Goal: Task Accomplishment & Management: Complete application form

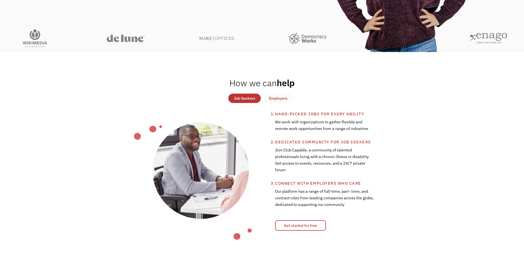
scroll to position [192, 0]
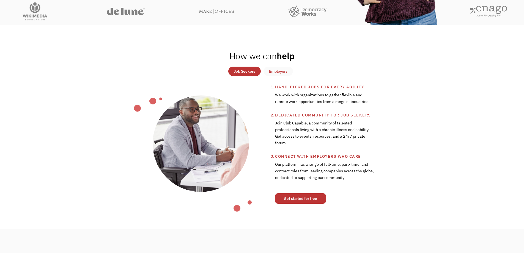
click at [289, 195] on link "Get started for free" at bounding box center [300, 198] width 51 height 10
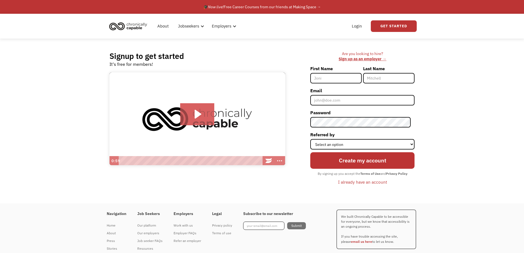
click at [326, 79] on input "First Name" at bounding box center [335, 78] width 51 height 10
type input "[PERSON_NAME]"
click at [333, 101] on input "Email" at bounding box center [362, 100] width 104 height 10
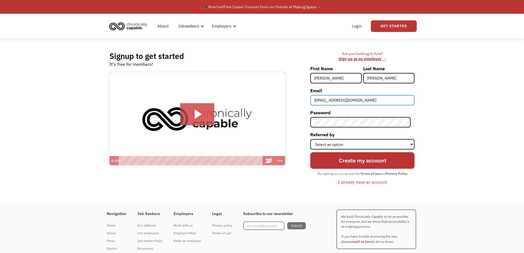
type input "inyrif@gmail.com"
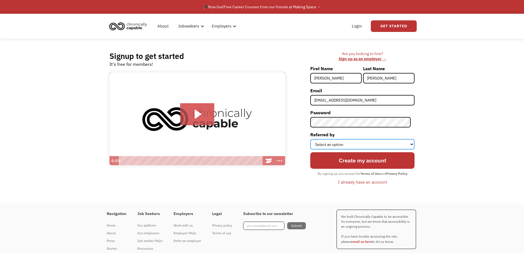
click at [365, 146] on select "Select an option Instagram Facebook Twitter Search Engine News Article Word of …" at bounding box center [362, 144] width 104 height 10
select select "News Article"
click at [314, 139] on select "Select an option Instagram Facebook Twitter Search Engine News Article Word of …" at bounding box center [362, 144] width 104 height 10
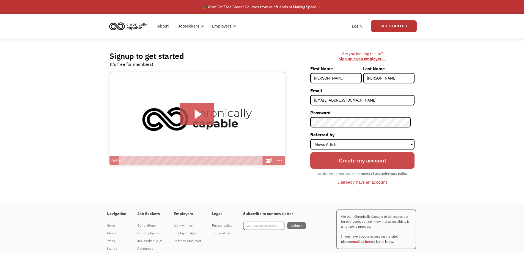
click at [338, 164] on input "Create my account" at bounding box center [362, 160] width 104 height 17
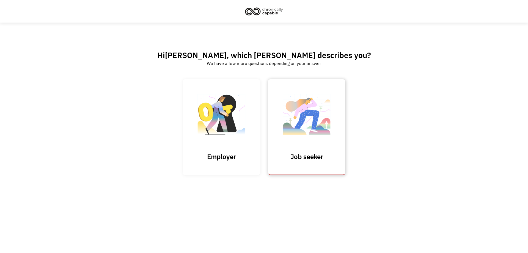
click at [284, 159] on h3 "Job seeker" at bounding box center [306, 156] width 55 height 8
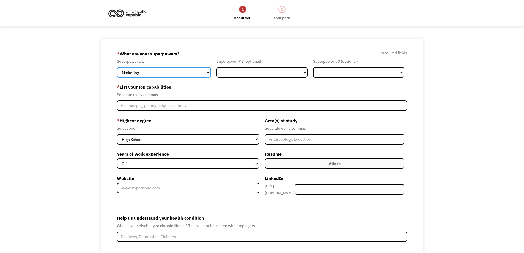
click at [176, 74] on select "Marketing Human Resources Finance Technology Operations Sales Industrial & Manu…" at bounding box center [164, 72] width 94 height 10
select select "Administration"
click at [117, 67] on select "Marketing Human Resources Finance Technology Operations Sales Industrial & Manu…" at bounding box center [164, 72] width 94 height 10
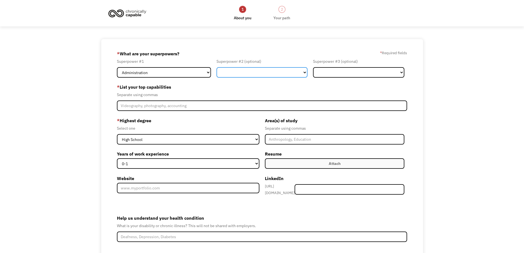
click at [222, 74] on select "Marketing Human Resources Finance Technology Operations Sales Industrial & Manu…" at bounding box center [261, 72] width 91 height 10
select select "Design"
click at [216, 67] on select "Marketing Human Resources Finance Technology Operations Sales Industrial & Manu…" at bounding box center [261, 72] width 91 height 10
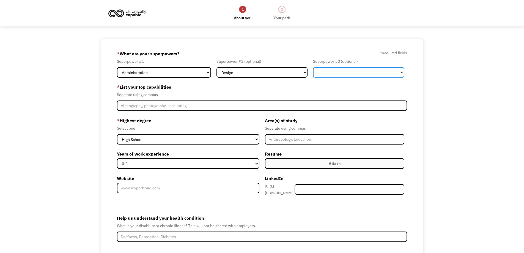
click at [331, 74] on select "Marketing Human Resources Finance Technology Operations Sales Industrial & Manu…" at bounding box center [358, 72] width 91 height 10
select select "Customer Service"
click at [313, 67] on select "Marketing Human Resources Finance Technology Operations Sales Industrial & Manu…" at bounding box center [358, 72] width 91 height 10
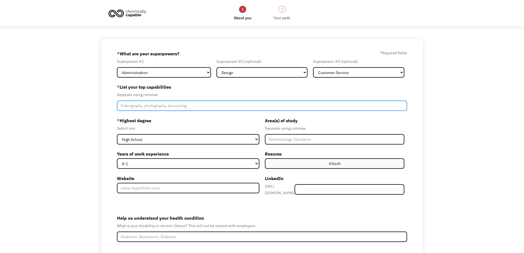
click at [175, 104] on input "Member-Create-Step1" at bounding box center [262, 105] width 290 height 10
click at [306, 105] on input "Graphic design, Administrative duties, digital art, Microsoft suite, Medical te…" at bounding box center [262, 105] width 290 height 10
type input "Graphic design, Administrative duties, digital art, Microsoft suite, Medical te…"
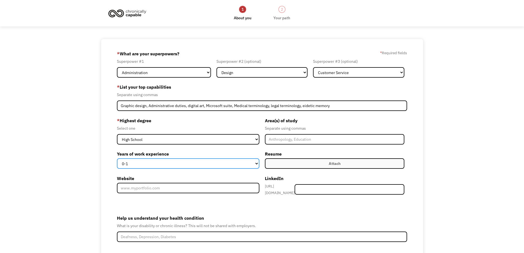
click at [239, 166] on select "0-1 2-4 5-10 11-15 15+" at bounding box center [188, 163] width 142 height 10
select select "15+"
click at [117, 158] on select "0-1 2-4 5-10 11-15 15+" at bounding box center [188, 163] width 142 height 10
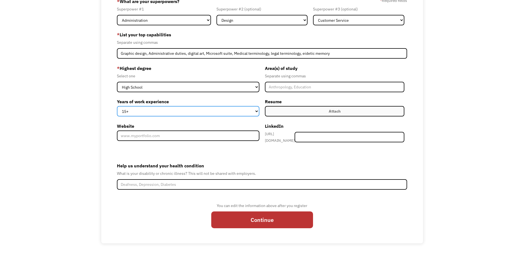
scroll to position [52, 0]
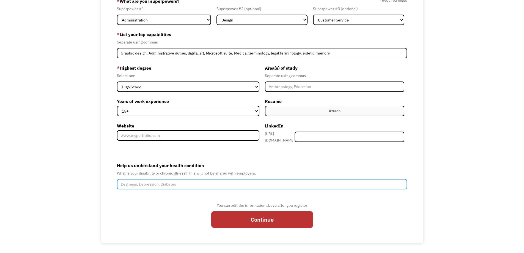
click at [278, 184] on input "Help us understand your health condition" at bounding box center [262, 184] width 290 height 10
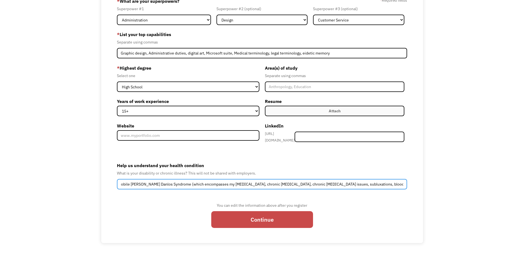
type input "Hyper-mobile Ehler's Danlos Syndrome (which encompasses my chronic pain, chroni…"
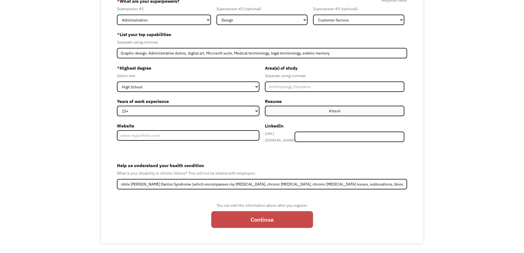
scroll to position [0, 0]
click at [264, 218] on input "Continue" at bounding box center [262, 219] width 102 height 17
type input "Please wait..."
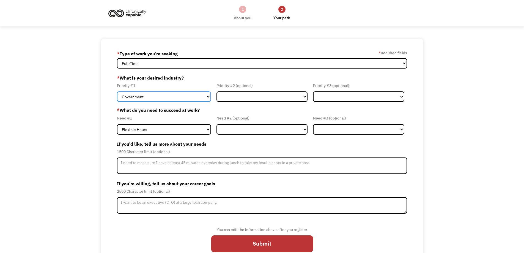
click at [181, 96] on select "Government Finance & Insurance Health & Social Care Tech & Engineering Creative…" at bounding box center [164, 96] width 94 height 10
select select "Creative & Design"
click at [117, 91] on select "Government Finance & Insurance Health & Social Care Tech & Engineering Creative…" at bounding box center [164, 96] width 94 height 10
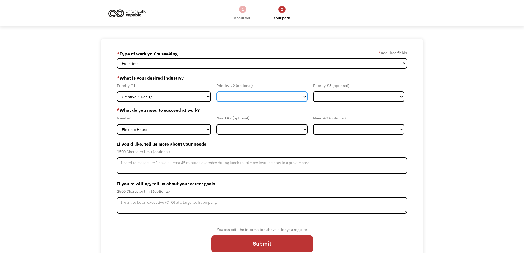
click at [237, 99] on select "Government Finance & Insurance Health & Social Care Tech & Engineering Creative…" at bounding box center [261, 96] width 91 height 10
select select "Administrative"
click at [216, 91] on select "Government Finance & Insurance Health & Social Care Tech & Engineering Creative…" at bounding box center [261, 96] width 91 height 10
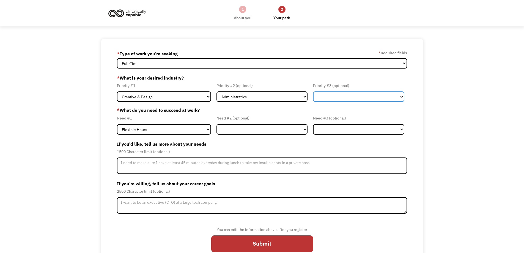
click at [353, 96] on select "Government Finance & Insurance Health & Social Care Tech & Engineering Creative…" at bounding box center [358, 96] width 91 height 10
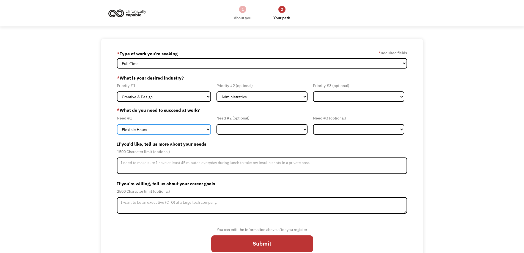
click at [145, 132] on select "Flexible Hours Remote Work Service Animal On-site Accommodations Visual Support…" at bounding box center [164, 129] width 94 height 10
select select "Remote Work"
click at [117, 124] on select "Flexible Hours Remote Work Service Animal On-site Accommodations Visual Support…" at bounding box center [164, 129] width 94 height 10
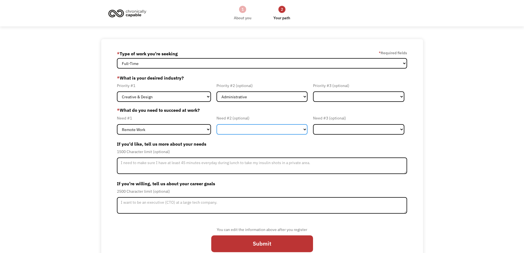
click at [225, 130] on select "Flexible Hours Remote Work Service Animal On-site Accommodations Visual Support…" at bounding box center [261, 129] width 91 height 10
select select "Flexible Hours"
click at [216, 124] on select "Flexible Hours Remote Work Service Animal On-site Accommodations Visual Support…" at bounding box center [261, 129] width 91 height 10
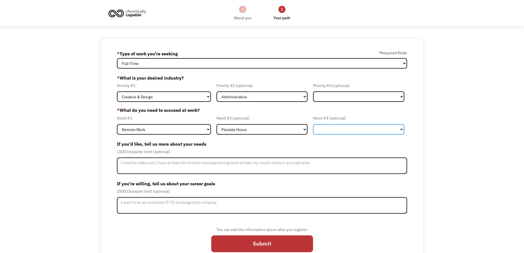
click at [335, 132] on select "Flexible Hours Remote Work Service Animal On-site Accommodations Visual Support…" at bounding box center [358, 129] width 91 height 10
click at [335, 131] on select "Flexible Hours Remote Work Service Animal On-site Accommodations Visual Support…" at bounding box center [358, 129] width 91 height 10
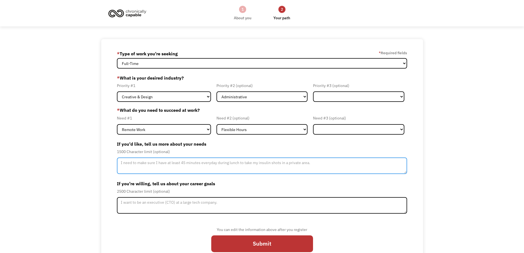
click at [219, 167] on textarea "Member-Update-Form-Step2" at bounding box center [262, 165] width 290 height 16
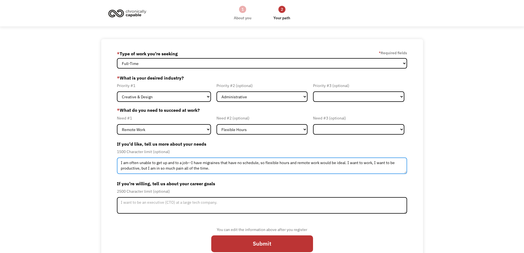
type textarea "I am often unable to get up and to a job--I have migraines that have no schedul…"
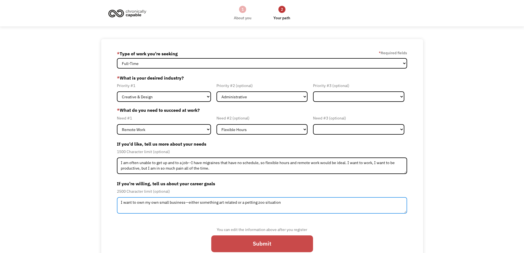
type textarea "I want to own my own small business--either something art related or a petting …"
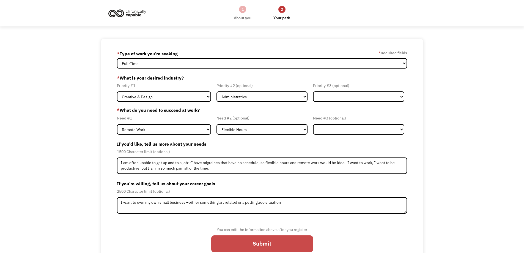
click at [277, 246] on input "Submit" at bounding box center [262, 243] width 102 height 17
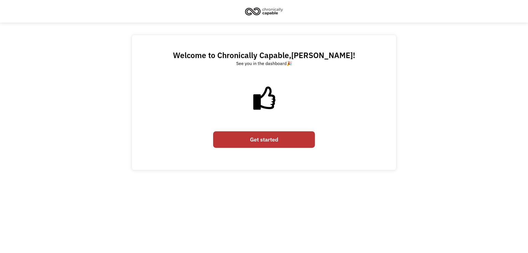
click at [281, 141] on link "Get started" at bounding box center [264, 139] width 102 height 17
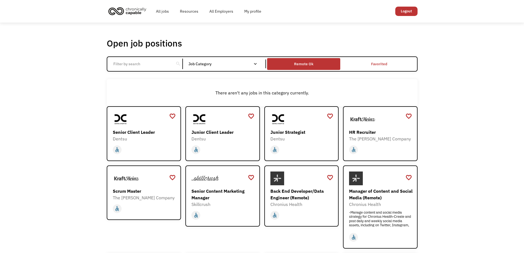
click at [300, 64] on div "Remote Ok" at bounding box center [303, 63] width 19 height 7
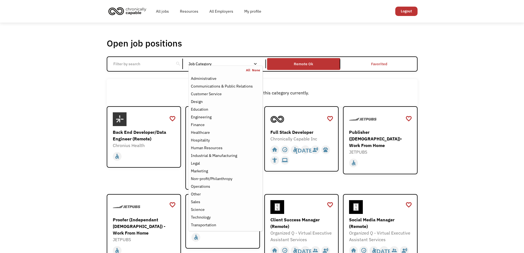
click at [212, 67] on nav "All None Administrative Communications & Public Relations Customer Service Desi…" at bounding box center [225, 147] width 74 height 165
click at [215, 78] on div "Administrative" at bounding box center [204, 78] width 26 height 7
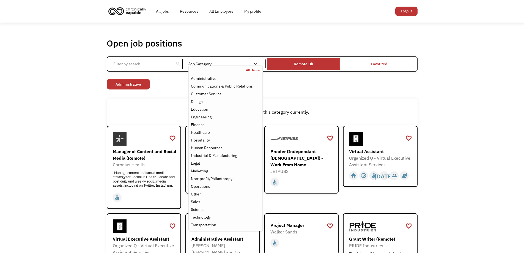
click at [478, 199] on div "Open job positions You have X liked items Search search Filter by category Admi…" at bounding box center [262, 213] width 524 height 380
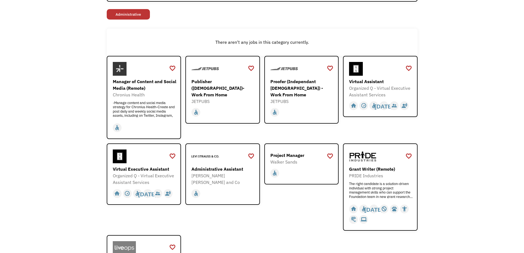
scroll to position [82, 0]
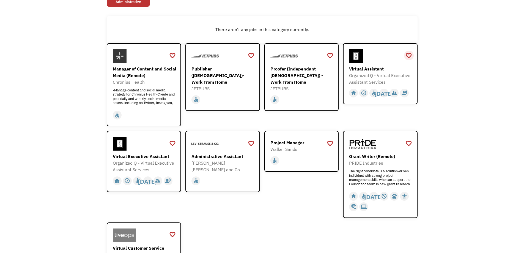
click at [407, 55] on div "favorite_border" at bounding box center [408, 55] width 7 height 8
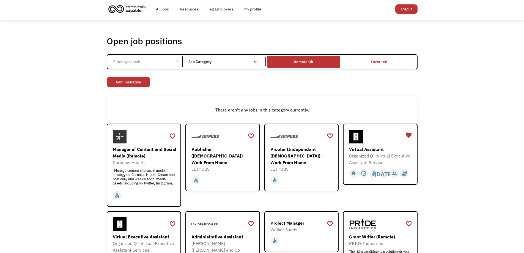
scroll to position [0, 0]
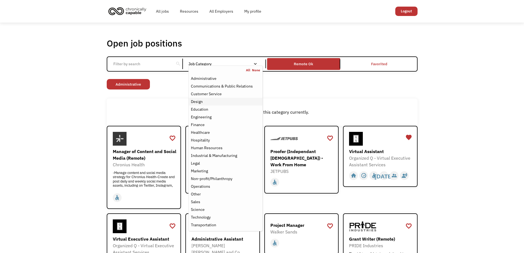
click at [222, 101] on div "Design" at bounding box center [225, 101] width 69 height 7
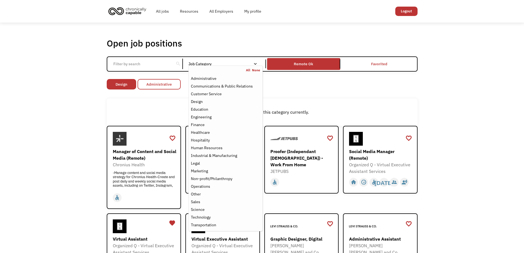
click at [168, 87] on link "Administrative" at bounding box center [158, 84] width 43 height 10
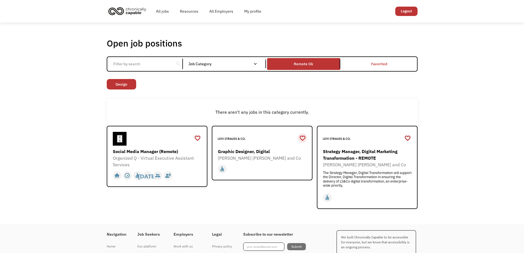
click at [300, 138] on div "favorite_border" at bounding box center [302, 138] width 7 height 8
click at [198, 139] on div "favorite_border" at bounding box center [197, 138] width 7 height 8
drag, startPoint x: 131, startPoint y: 84, endPoint x: 151, endPoint y: 84, distance: 20.1
click at [131, 84] on link "Design" at bounding box center [121, 84] width 29 height 10
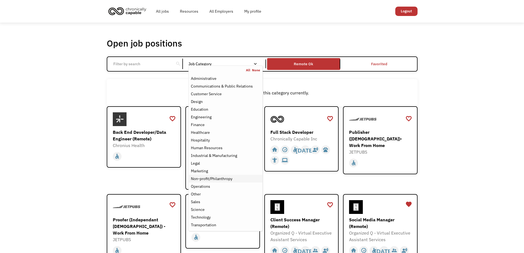
click at [226, 178] on div "Non-profit/Philanthropy" at bounding box center [211, 178] width 41 height 7
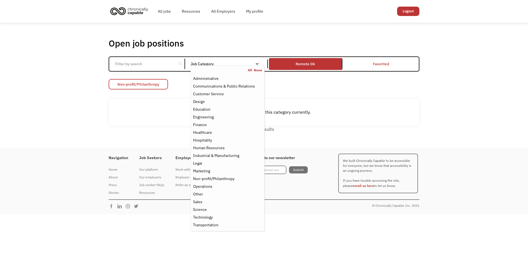
click at [143, 84] on link "Non-profit/Philanthropy" at bounding box center [138, 84] width 59 height 10
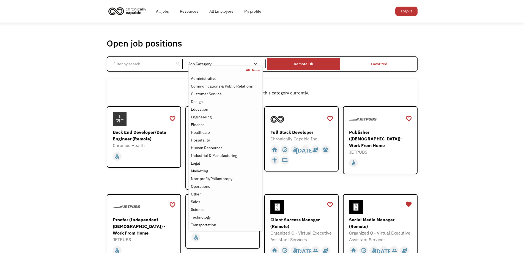
click at [206, 67] on nav "All None Administrative Communications & Public Relations Customer Service Desi…" at bounding box center [225, 147] width 74 height 165
click at [209, 109] on div "Education" at bounding box center [225, 109] width 69 height 7
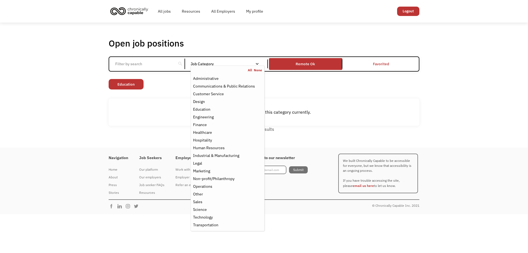
click at [131, 85] on link "Education" at bounding box center [126, 84] width 35 height 10
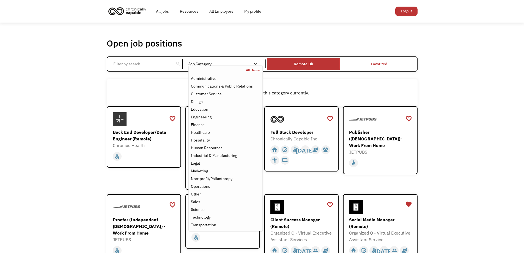
click at [207, 65] on nav "All None Administrative Communications & Public Relations Customer Service Desi…" at bounding box center [225, 147] width 74 height 165
click at [206, 138] on div "Hospitality" at bounding box center [200, 140] width 19 height 7
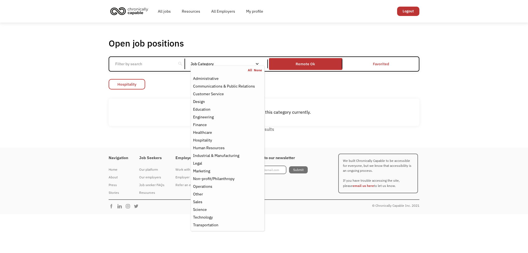
click at [136, 80] on link "Hospitality" at bounding box center [127, 84] width 37 height 10
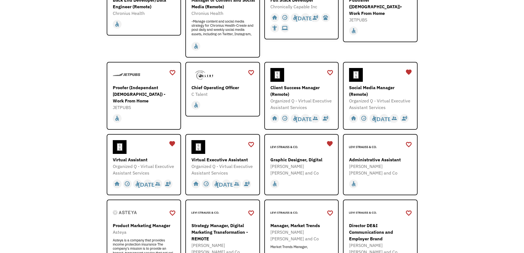
scroll to position [137, 0]
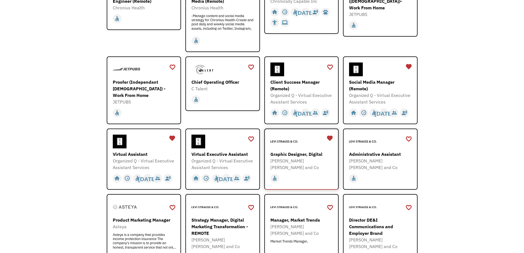
click at [279, 156] on div "Graphic Designer, Digital" at bounding box center [302, 154] width 64 height 7
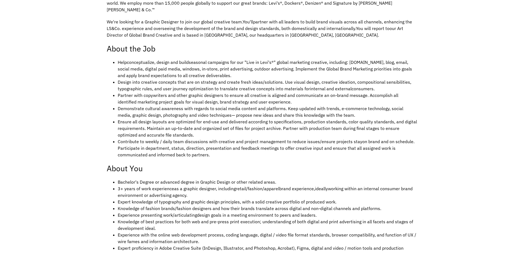
scroll to position [220, 0]
